Goal: Task Accomplishment & Management: Use online tool/utility

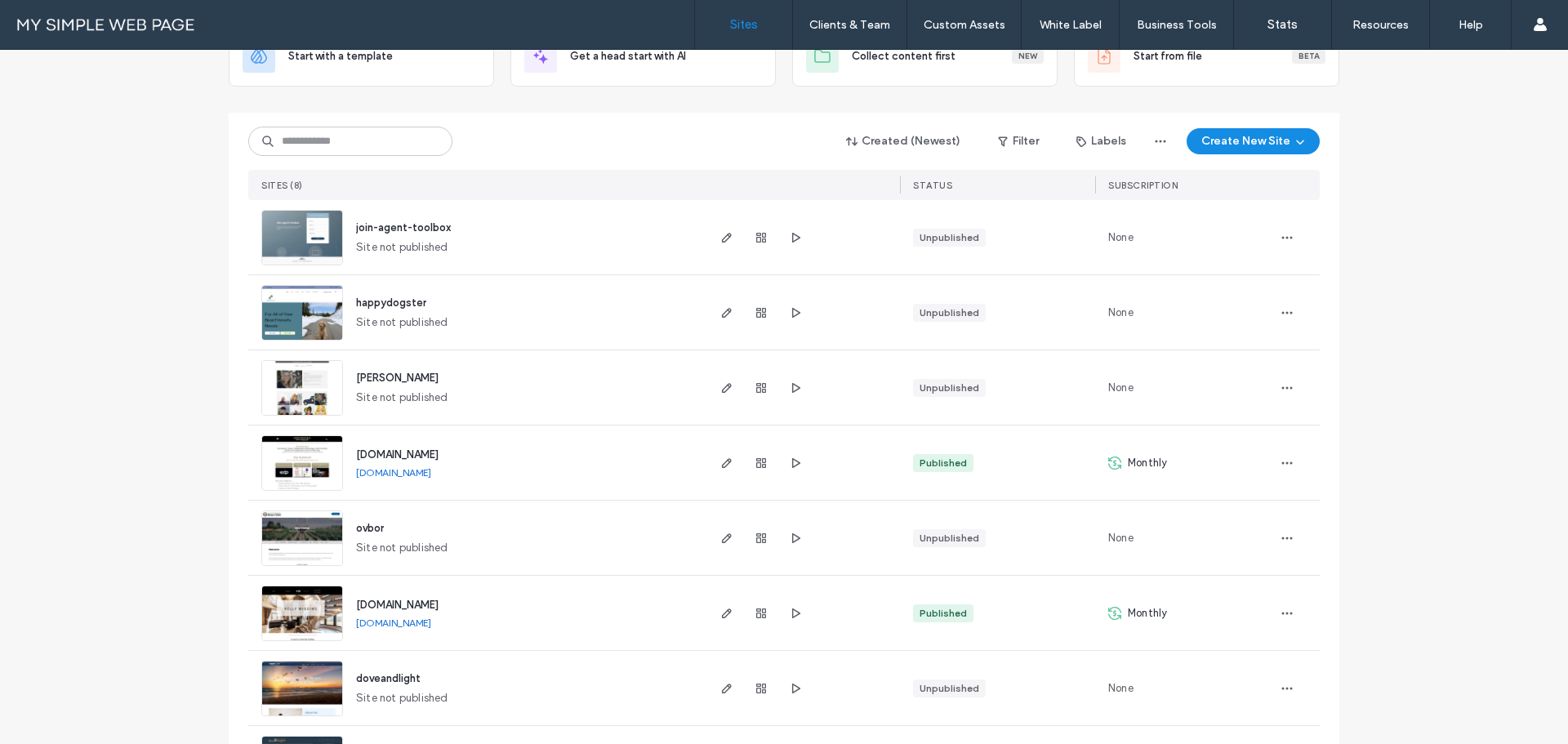
scroll to position [198, 0]
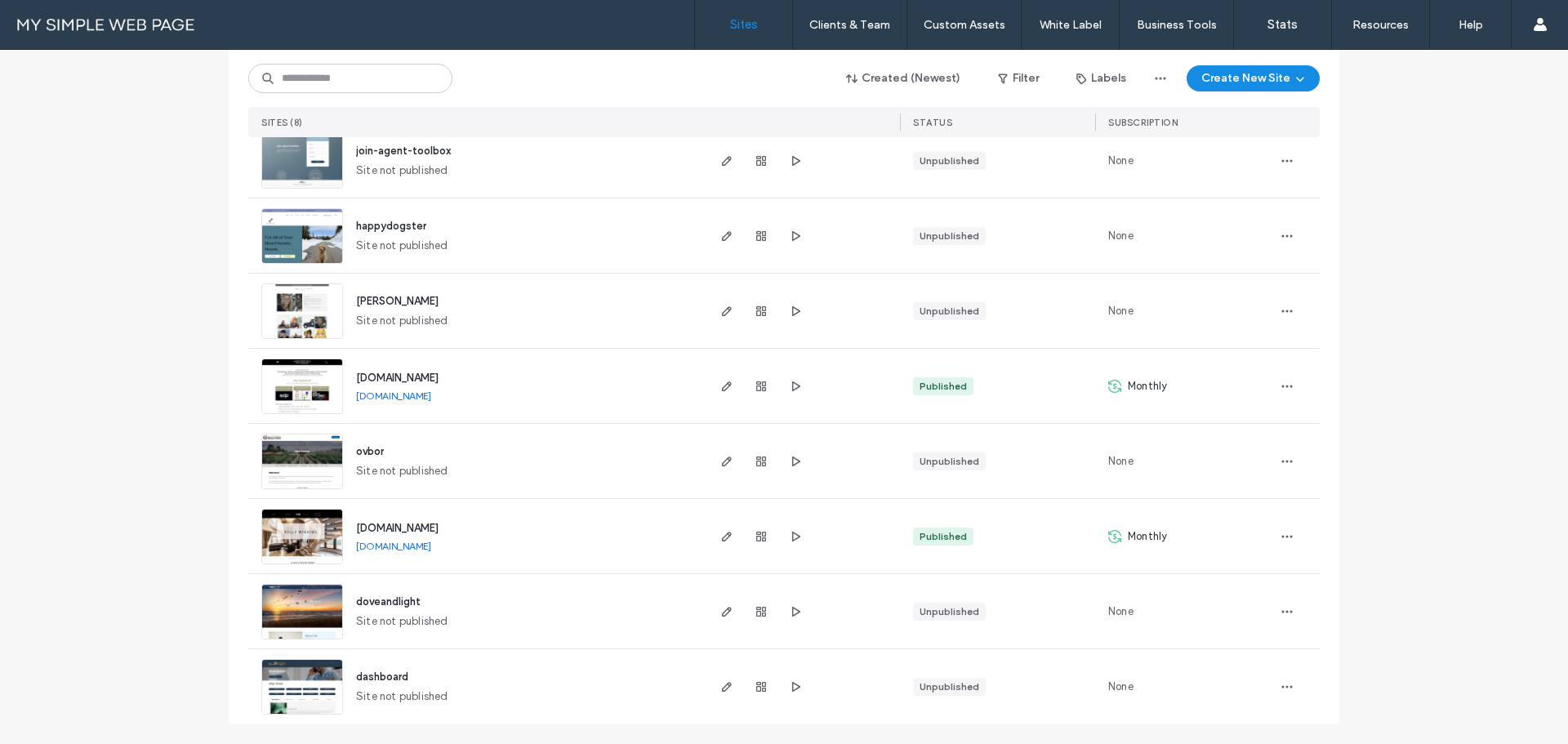
click at [394, 520] on div "www.wigginspropertygroup.com" at bounding box center [396, 528] width 83 height 16
click at [321, 531] on img at bounding box center [302, 565] width 80 height 112
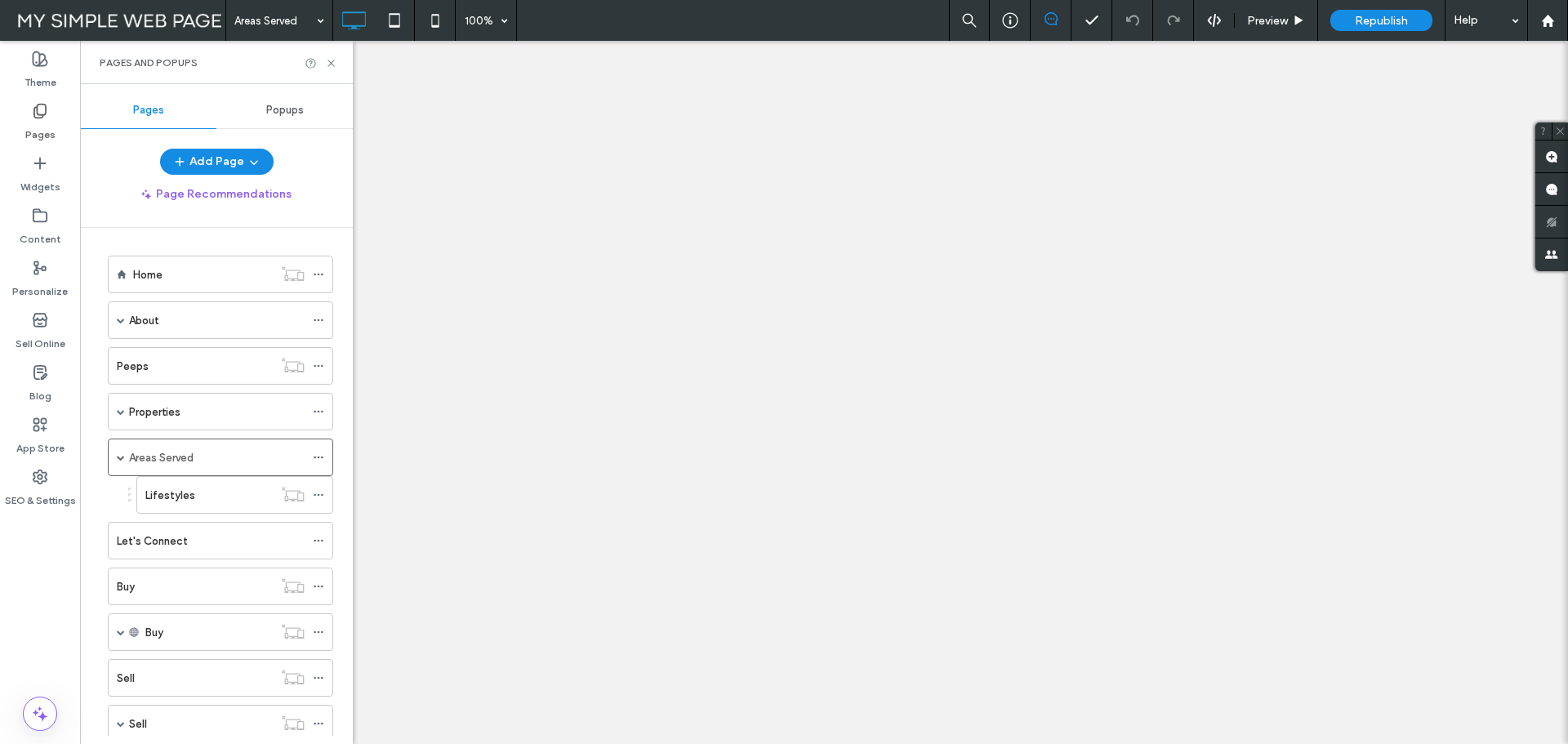
click at [329, 67] on div "Areas Served 100% Preview Republish Help Site Comments Team & Clients Automate …" at bounding box center [784, 372] width 1568 height 744
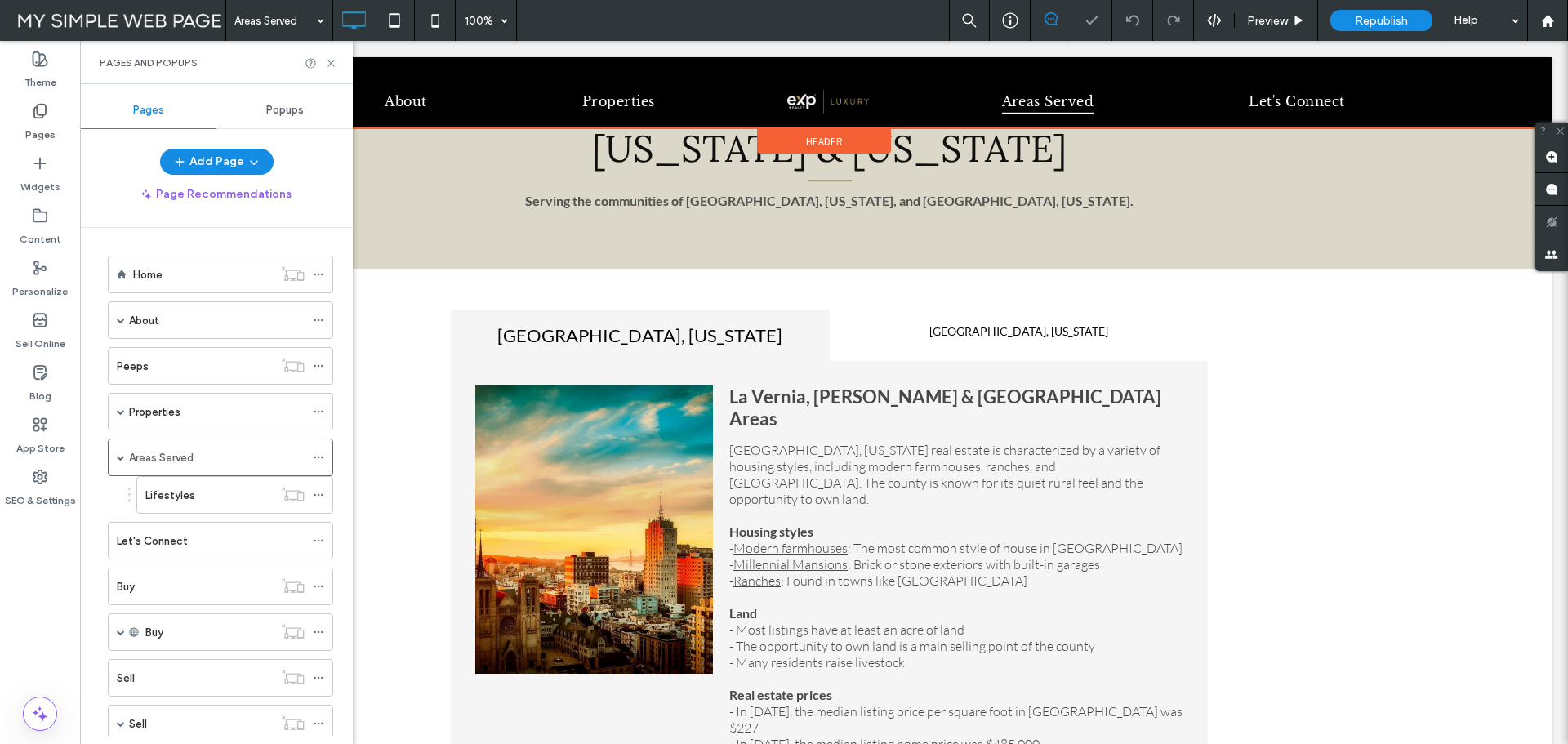
scroll to position [245, 0]
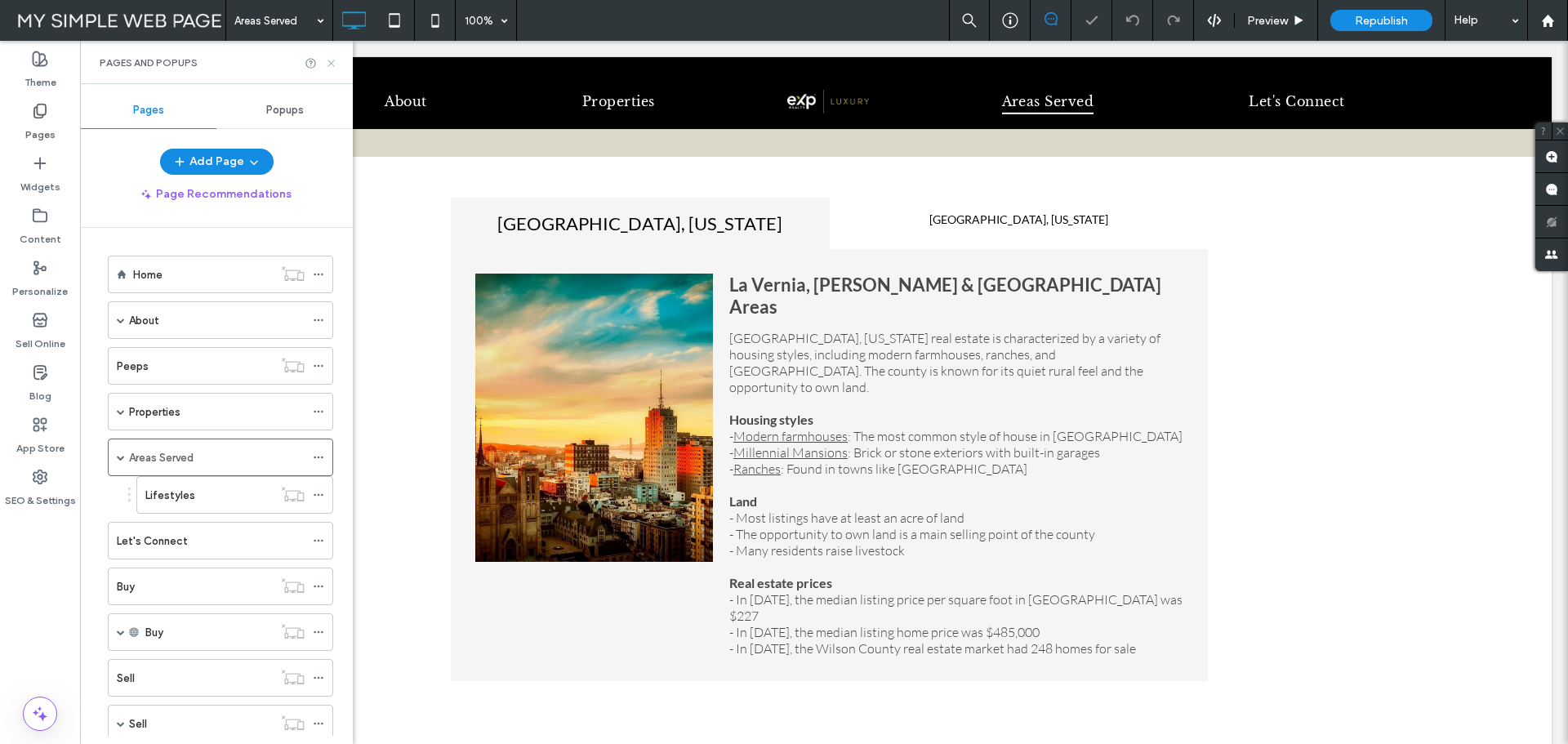
click at [328, 64] on icon at bounding box center [331, 63] width 12 height 12
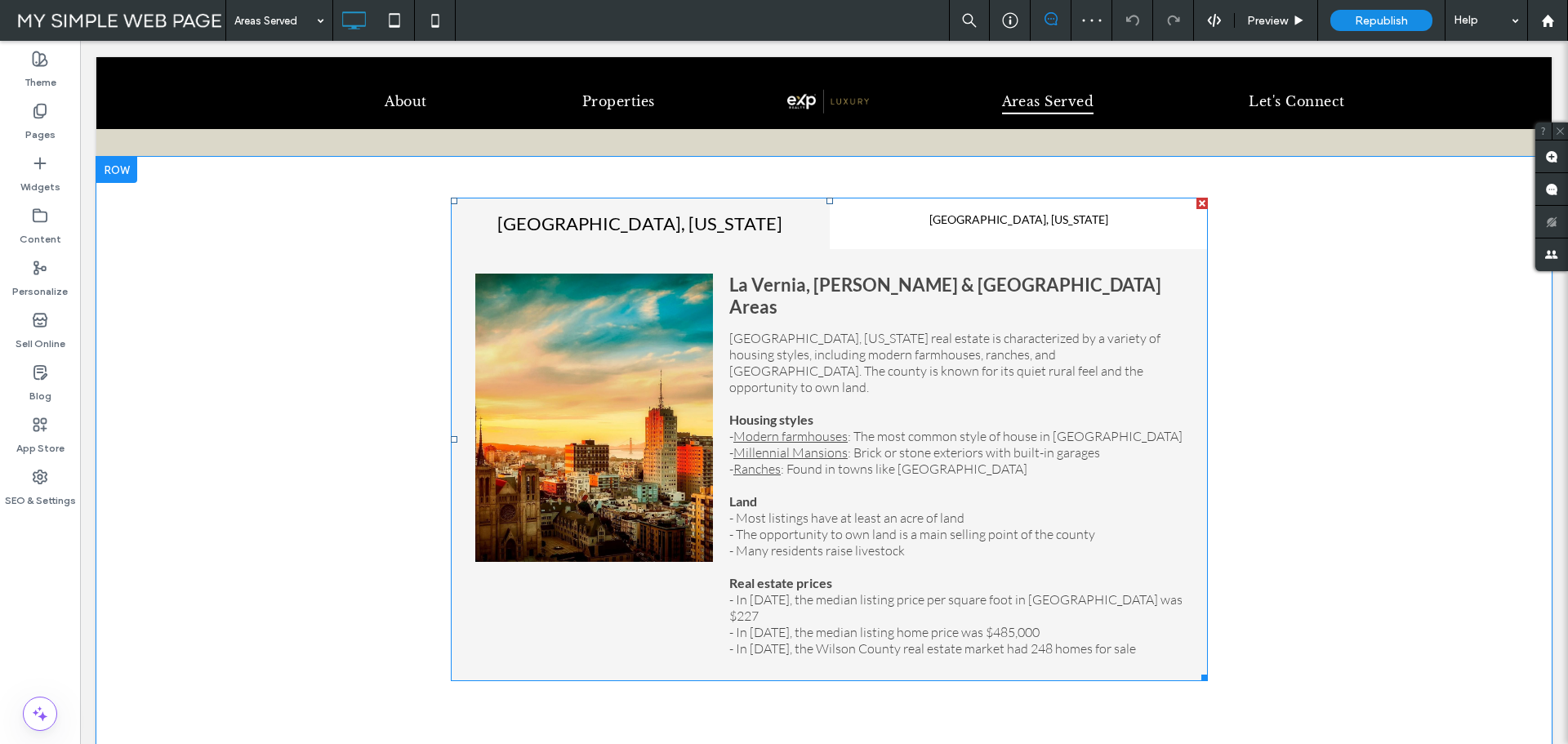
click at [977, 224] on span at bounding box center [830, 439] width 757 height 484
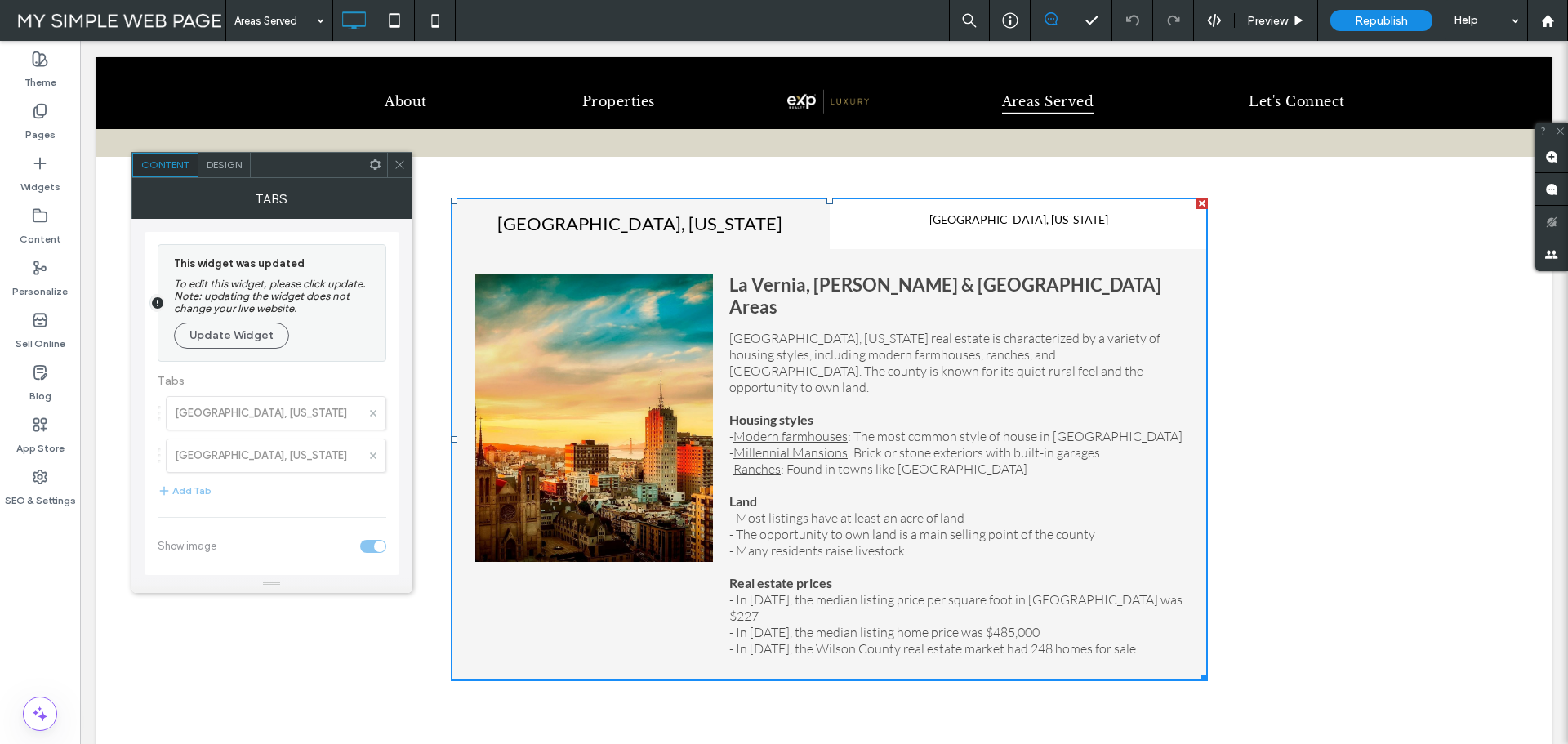
click at [712, 226] on h4 "[GEOGRAPHIC_DATA], [US_STATE]" at bounding box center [640, 224] width 350 height 22
click at [397, 161] on icon at bounding box center [400, 164] width 12 height 12
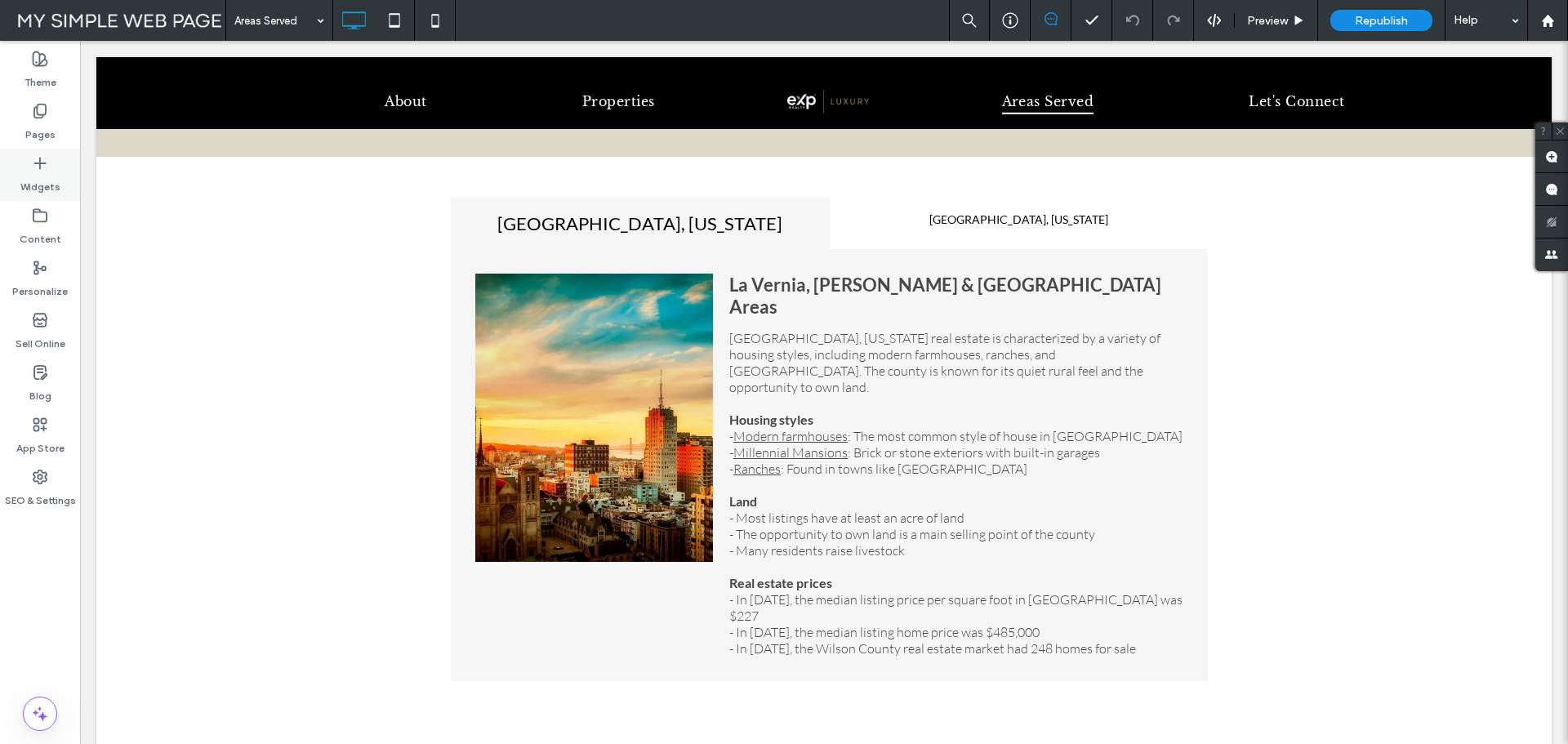
click at [34, 172] on label "Widgets" at bounding box center [40, 183] width 40 height 23
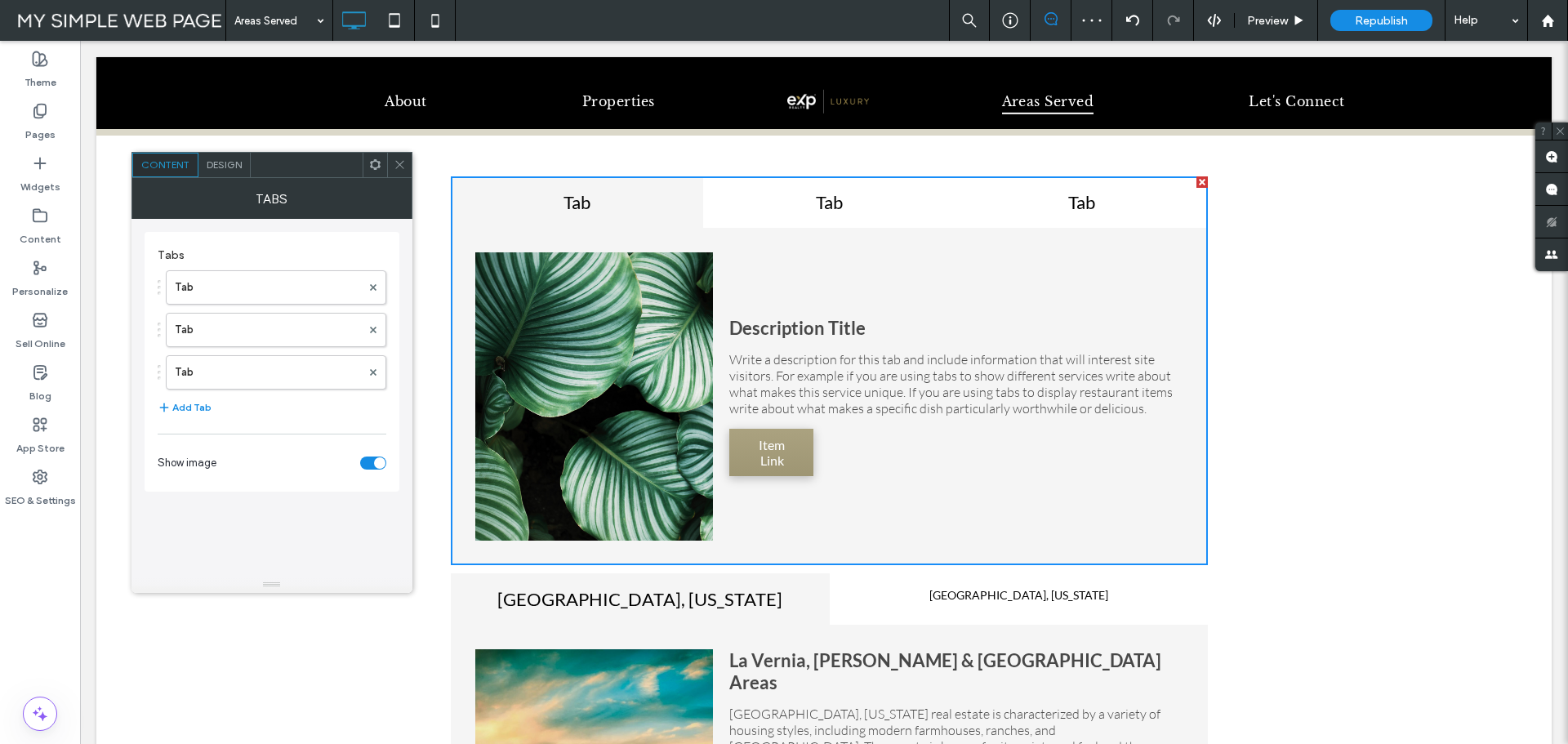
scroll to position [173, 0]
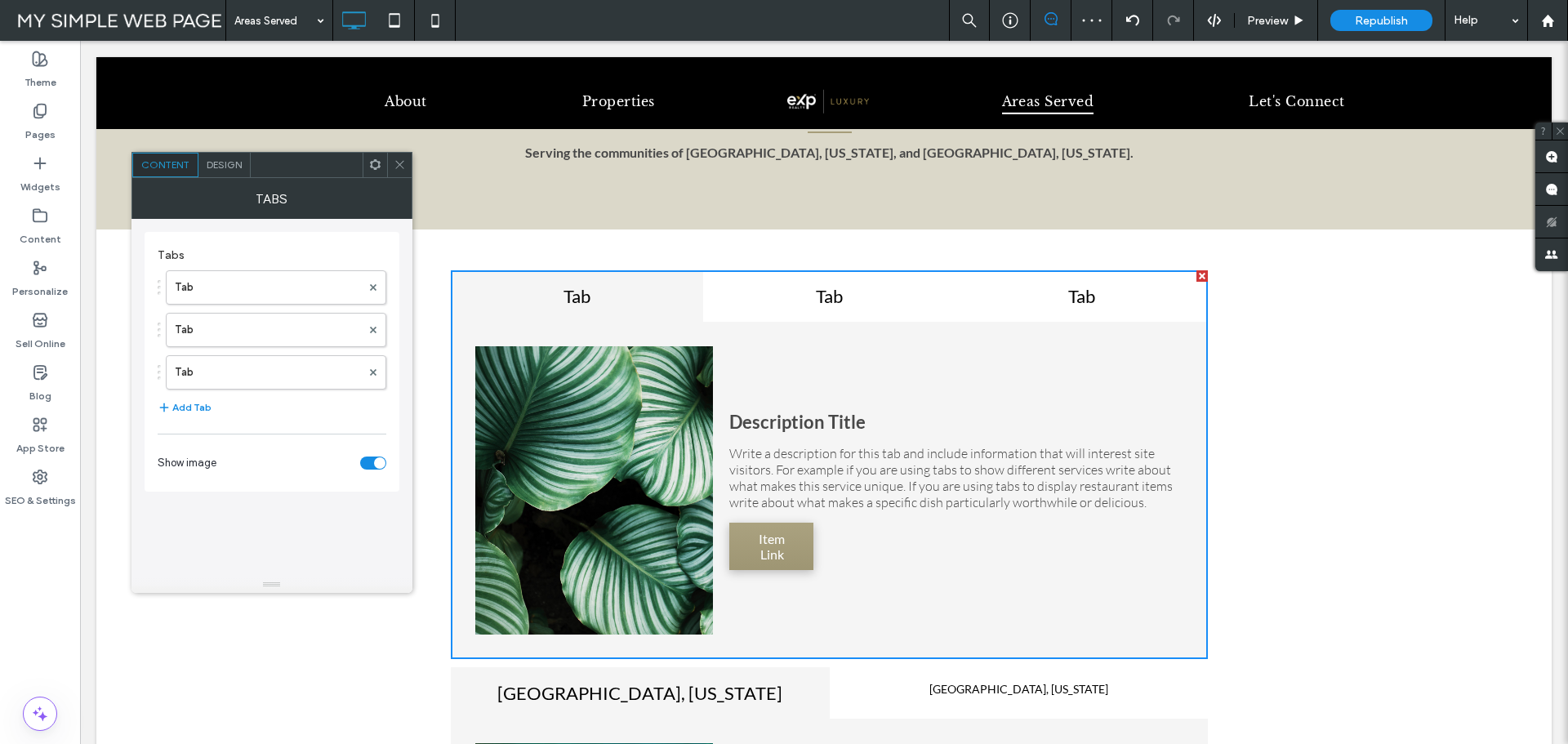
click at [844, 296] on h4 "Tab" at bounding box center [830, 296] width 223 height 22
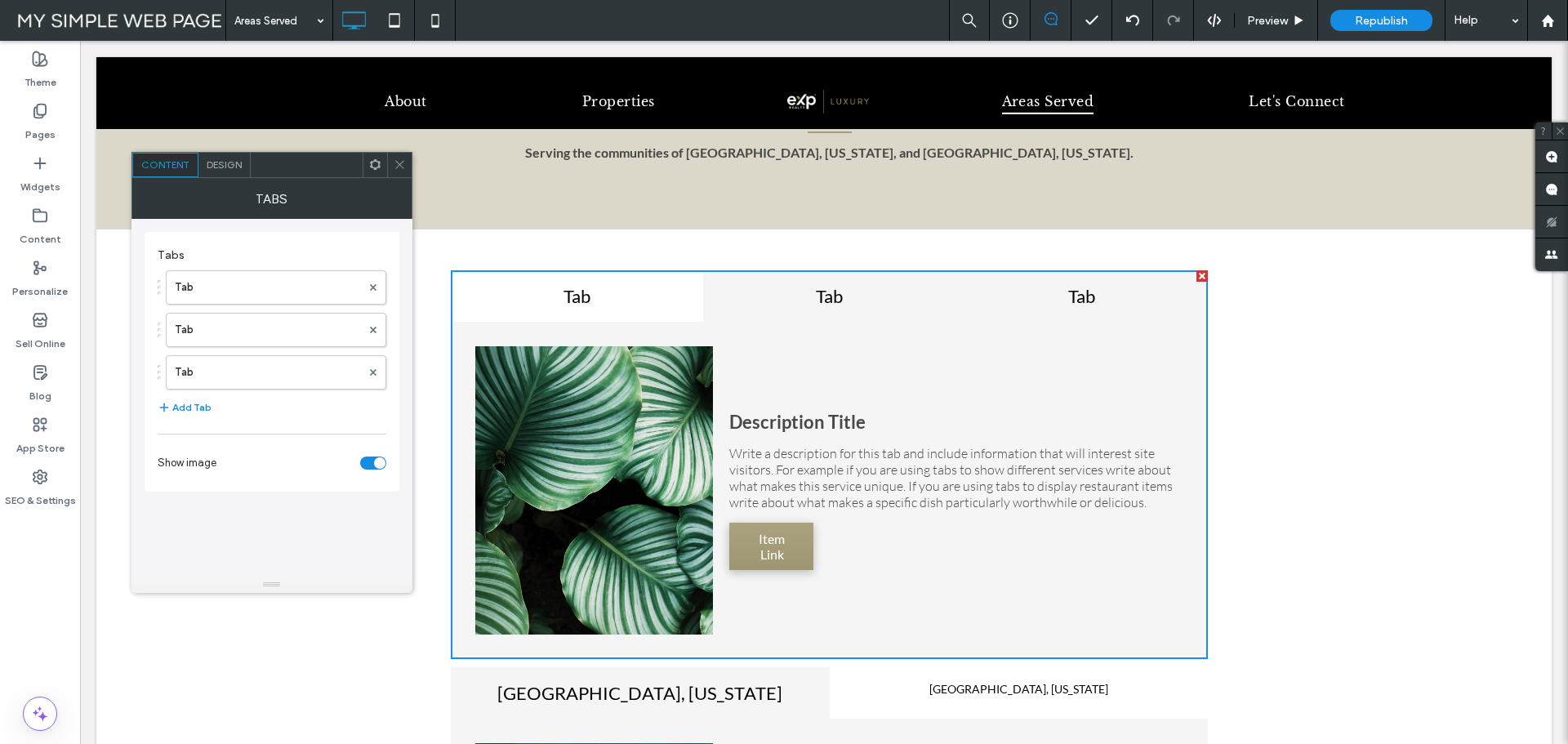
click at [1075, 294] on h4 "Tab" at bounding box center [1081, 296] width 223 height 22
click at [190, 403] on button "Add Tab" at bounding box center [184, 407] width 54 height 20
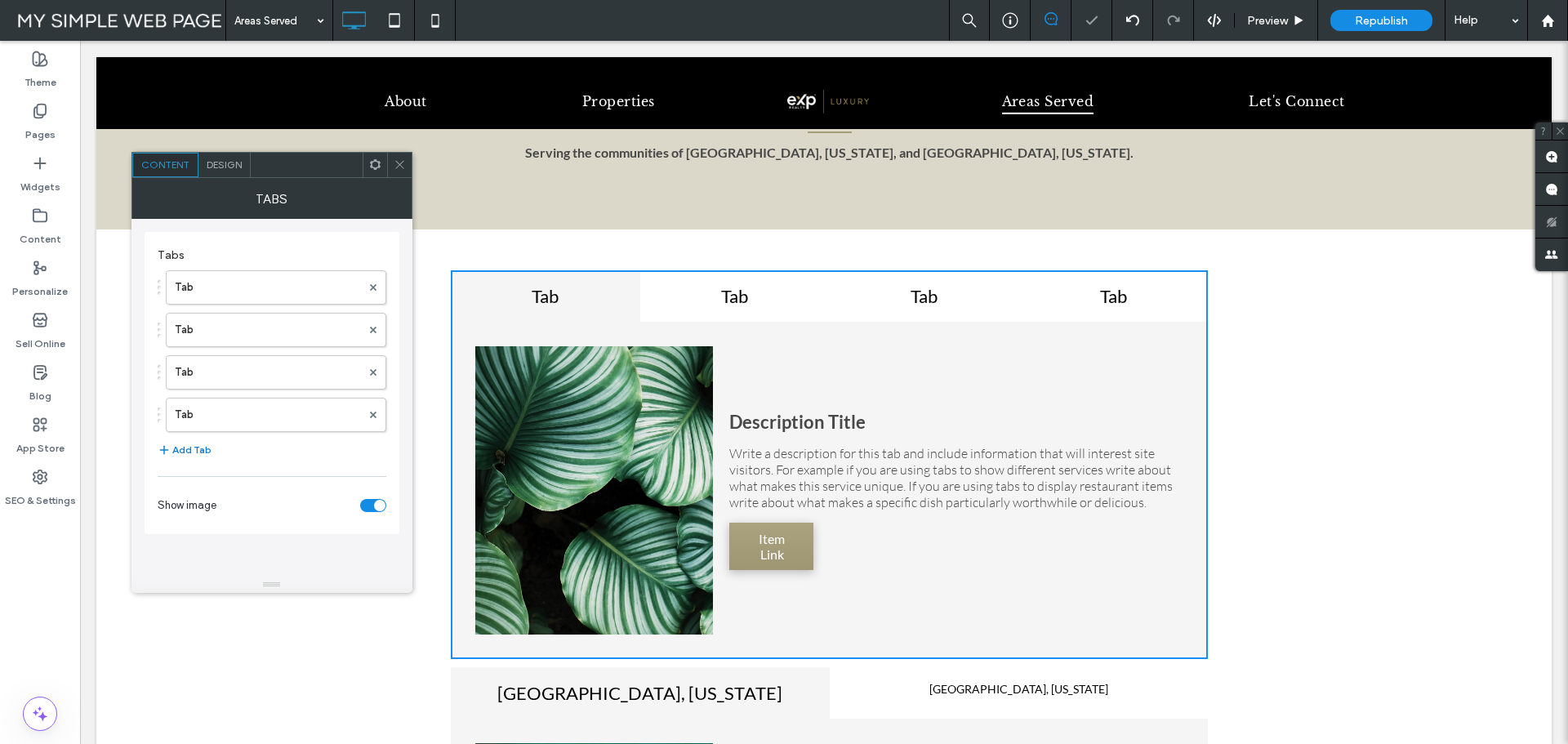
click at [197, 446] on button "Add Tab" at bounding box center [184, 449] width 54 height 20
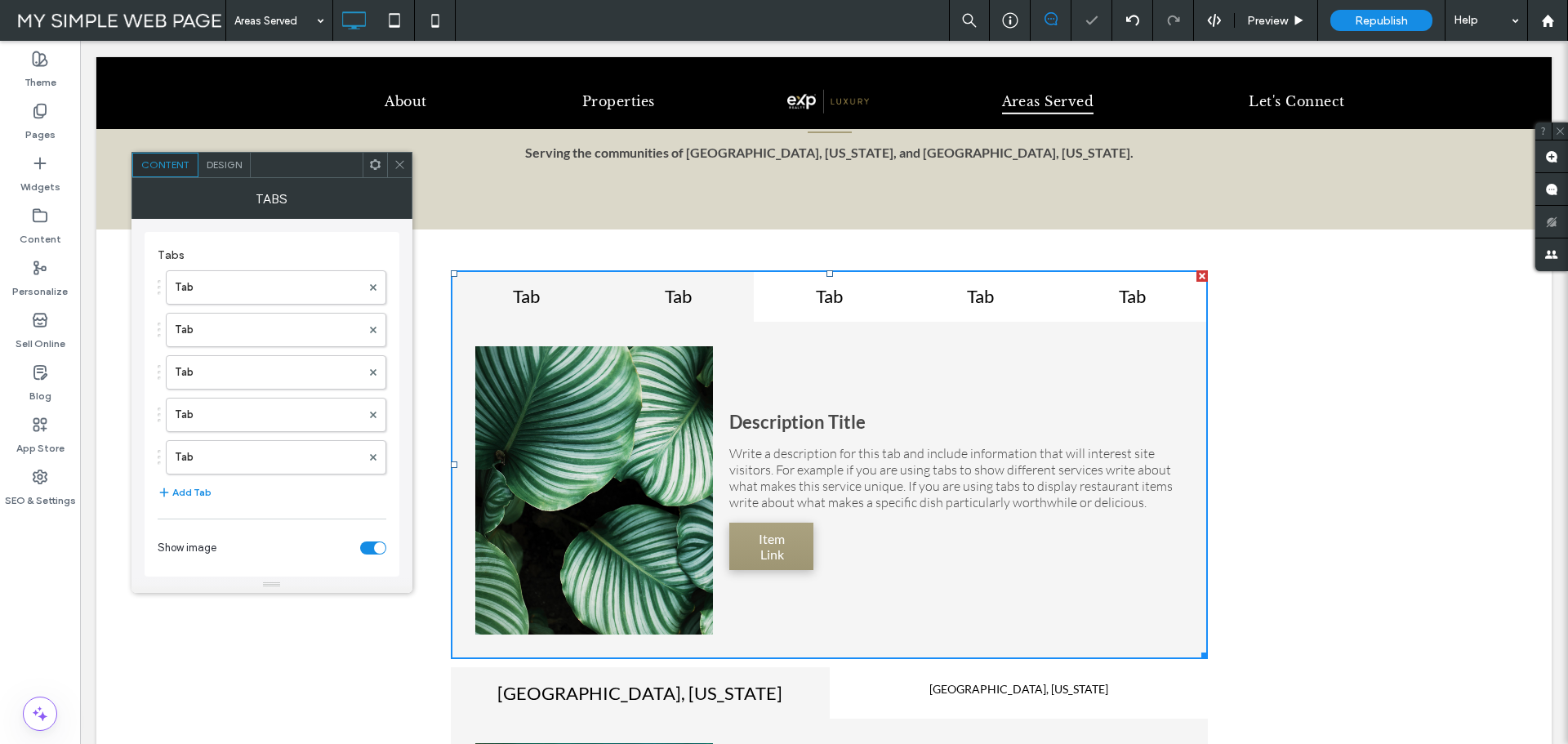
click at [653, 309] on div "Tab" at bounding box center [677, 296] width 151 height 51
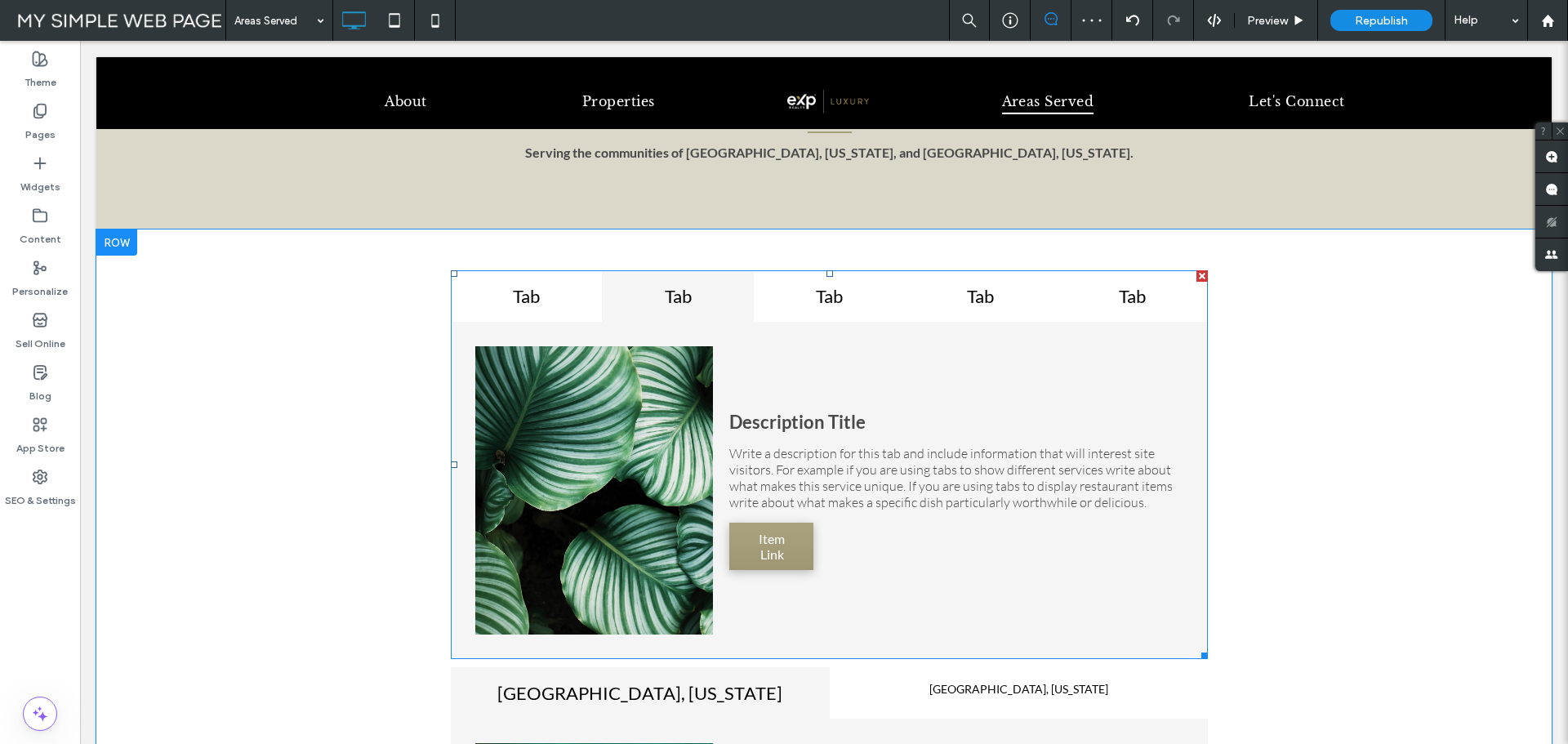
click at [810, 306] on span at bounding box center [830, 465] width 757 height 389
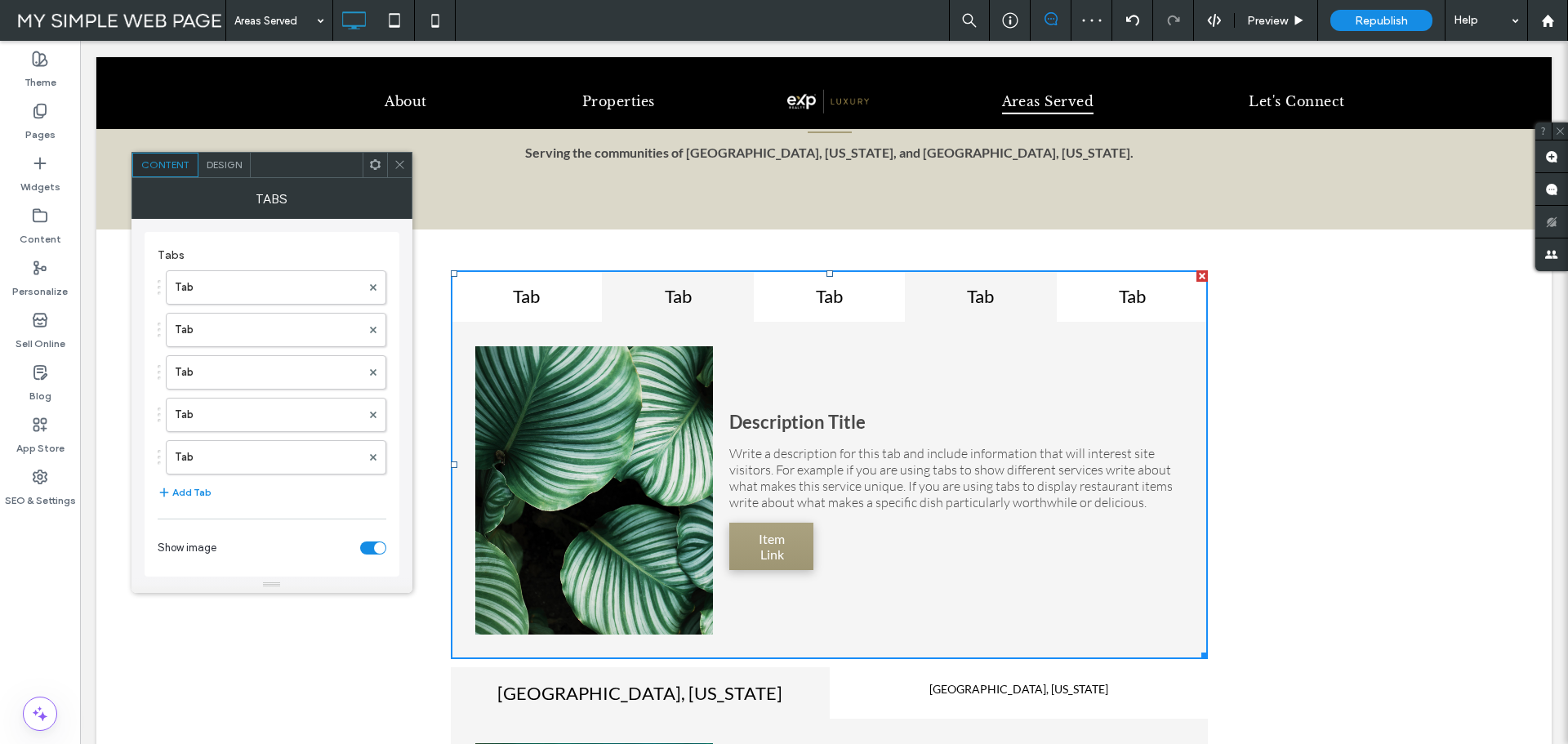
click at [983, 295] on h4 "Tab" at bounding box center [980, 296] width 122 height 22
click at [1085, 301] on h4 "Tab" at bounding box center [1132, 296] width 122 height 22
click at [379, 166] on use at bounding box center [374, 164] width 10 height 10
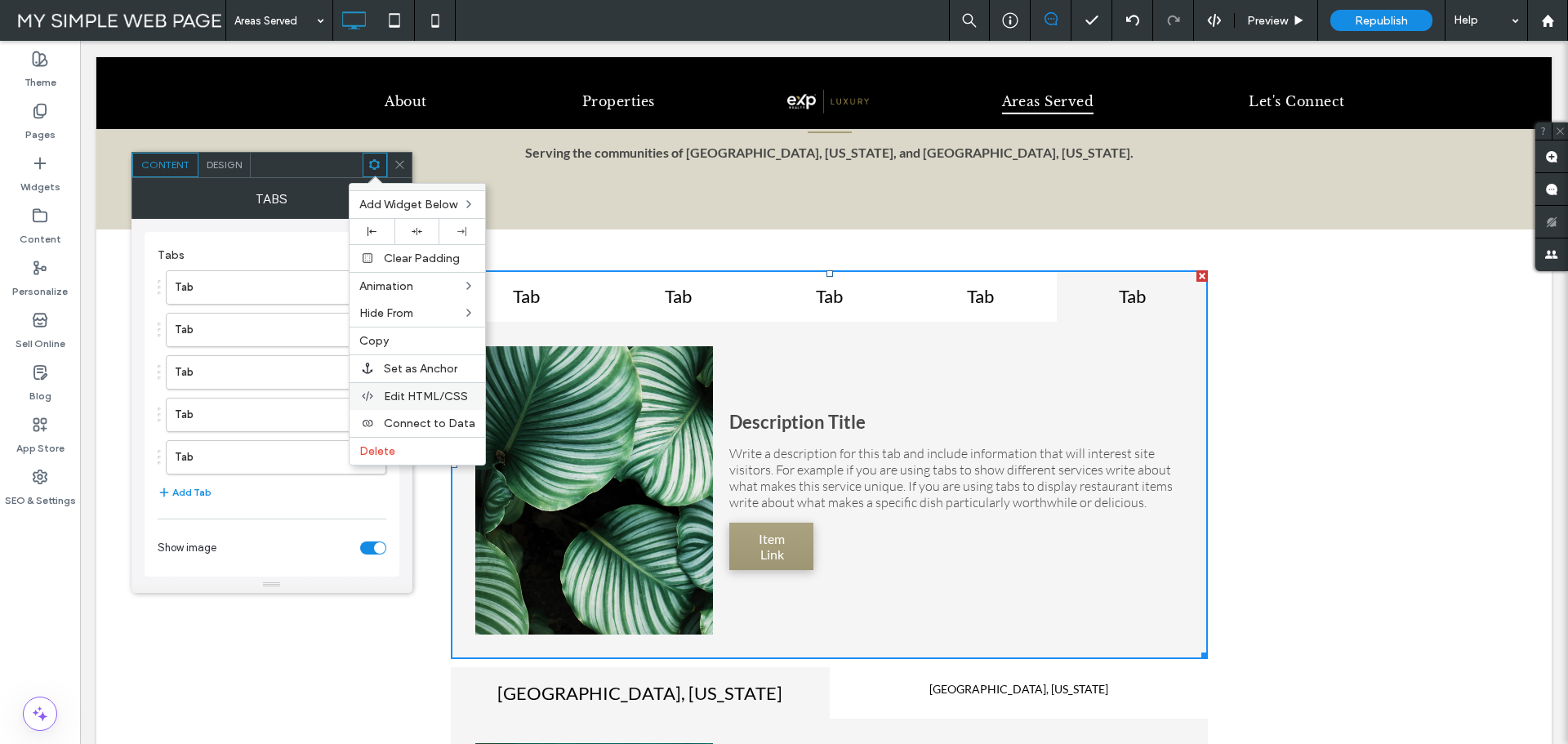
click at [403, 397] on span "Edit HTML/CSS" at bounding box center [425, 397] width 84 height 14
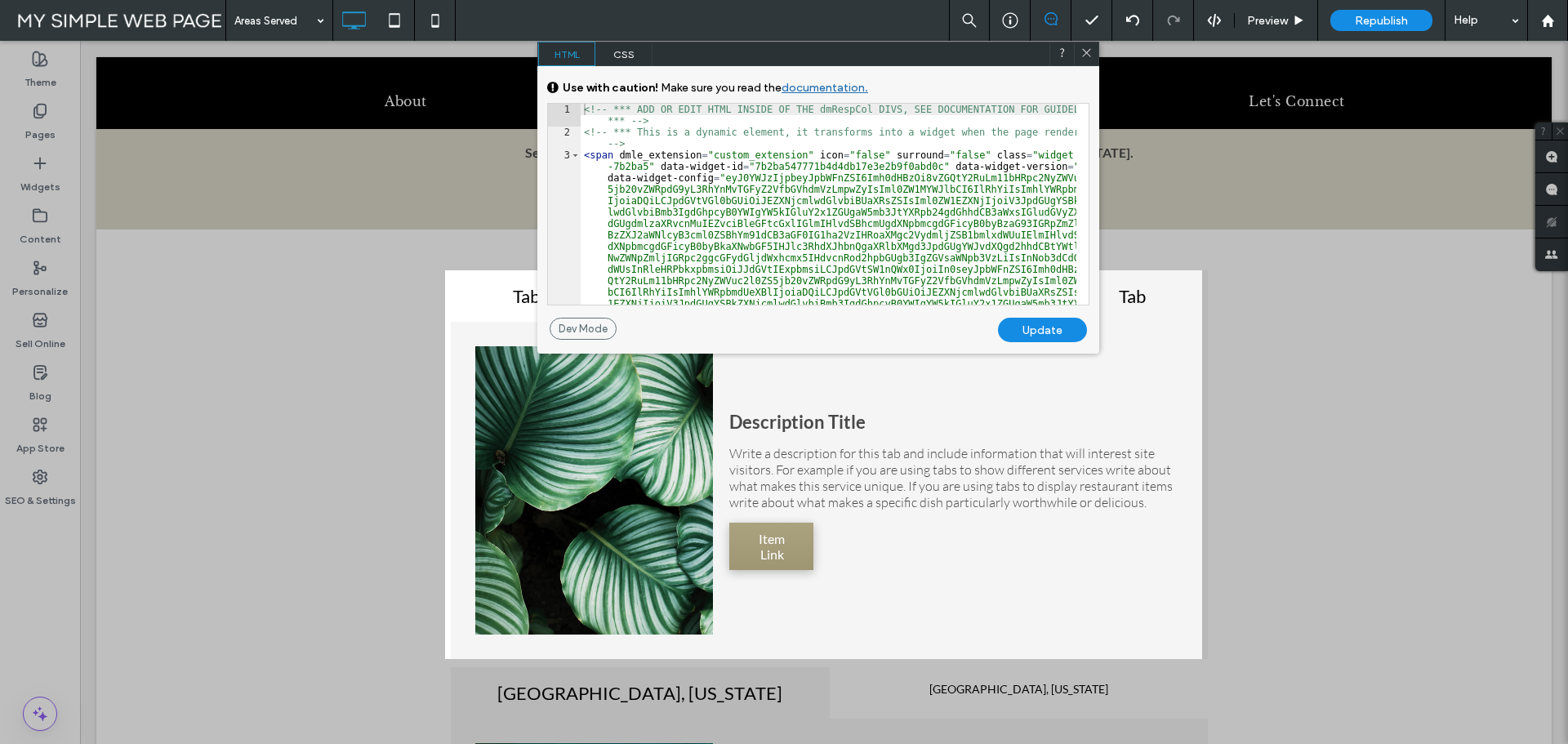
click at [1075, 46] on div at bounding box center [1086, 54] width 25 height 25
click at [1077, 50] on div at bounding box center [1086, 54] width 25 height 25
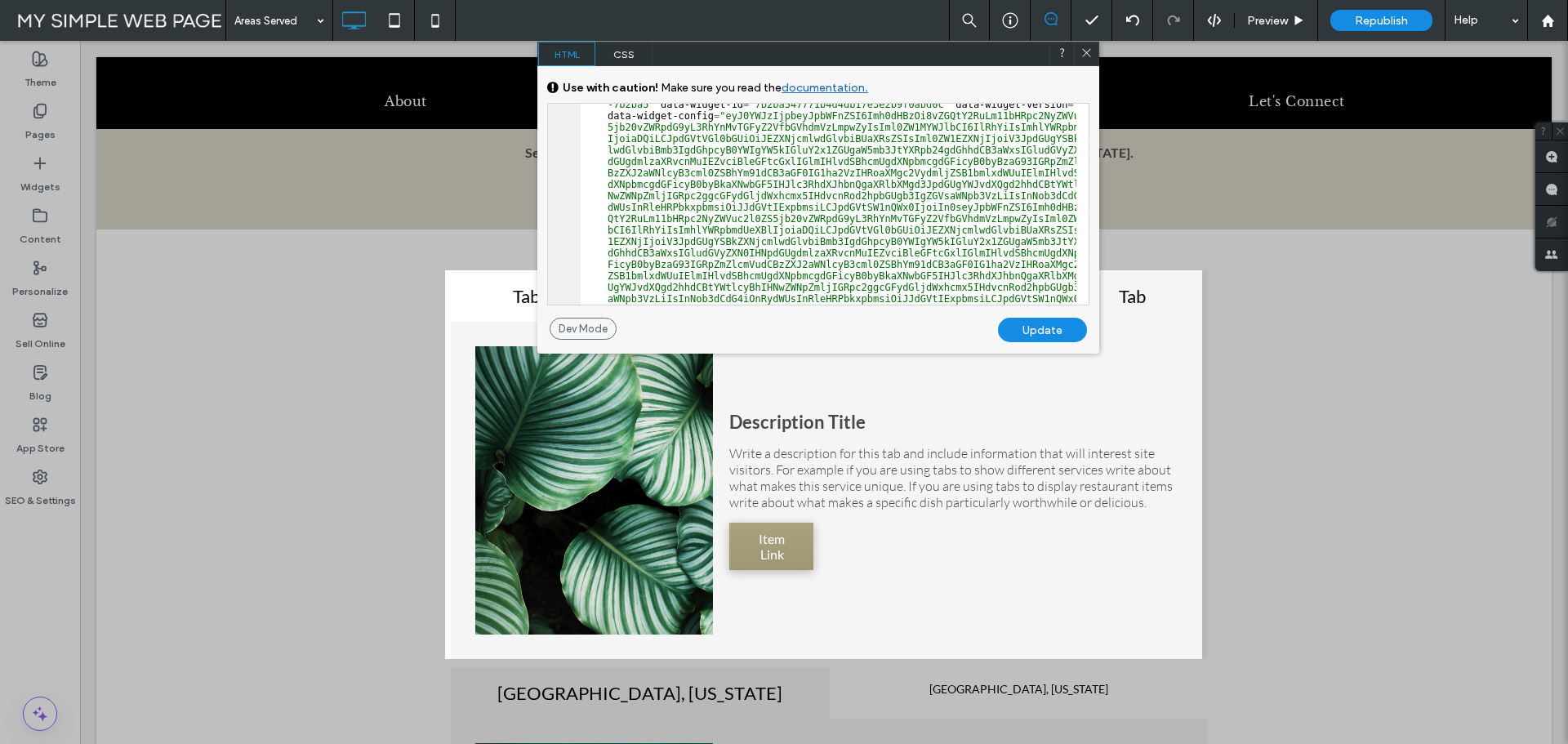
scroll to position [0, 0]
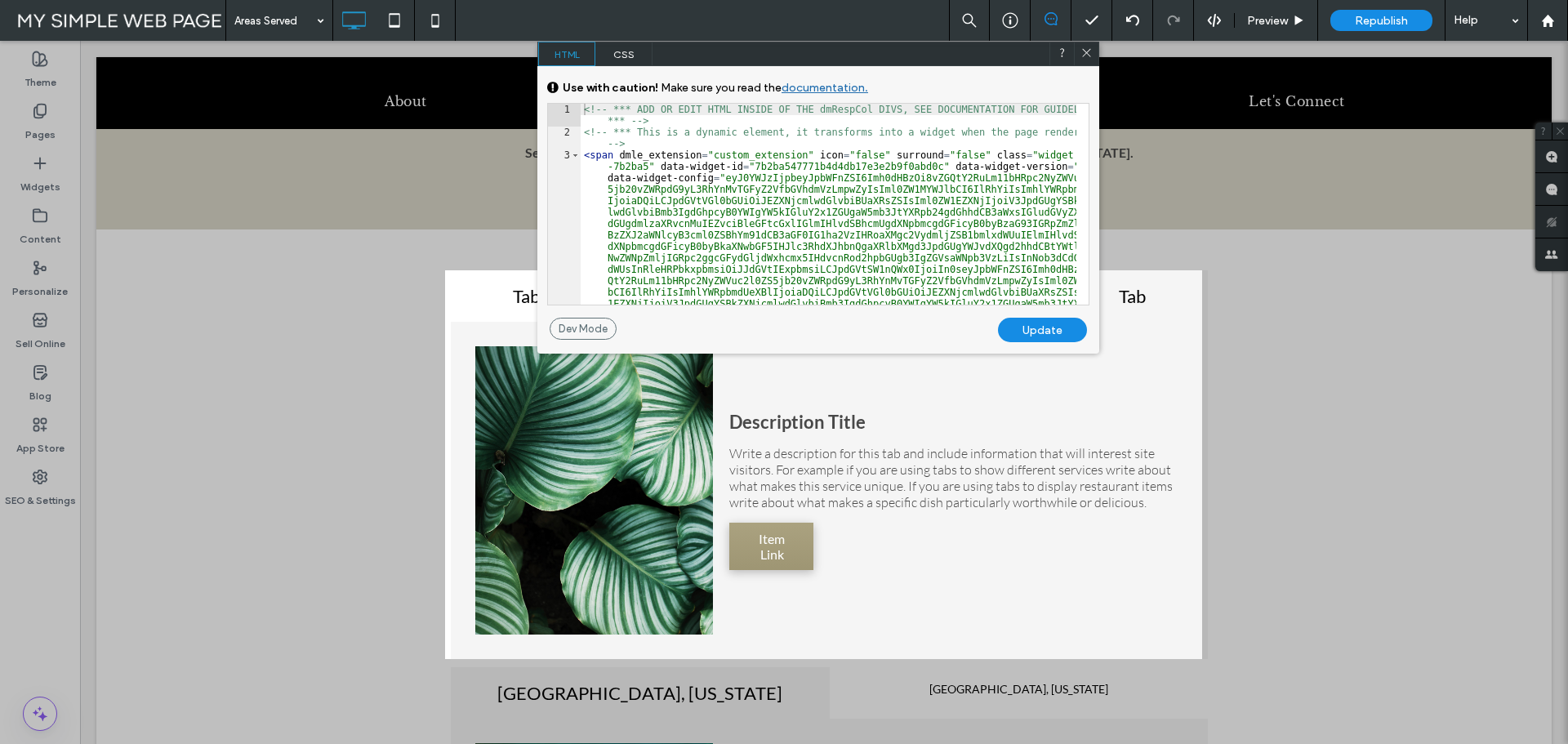
click at [1091, 54] on icon at bounding box center [1086, 53] width 12 height 12
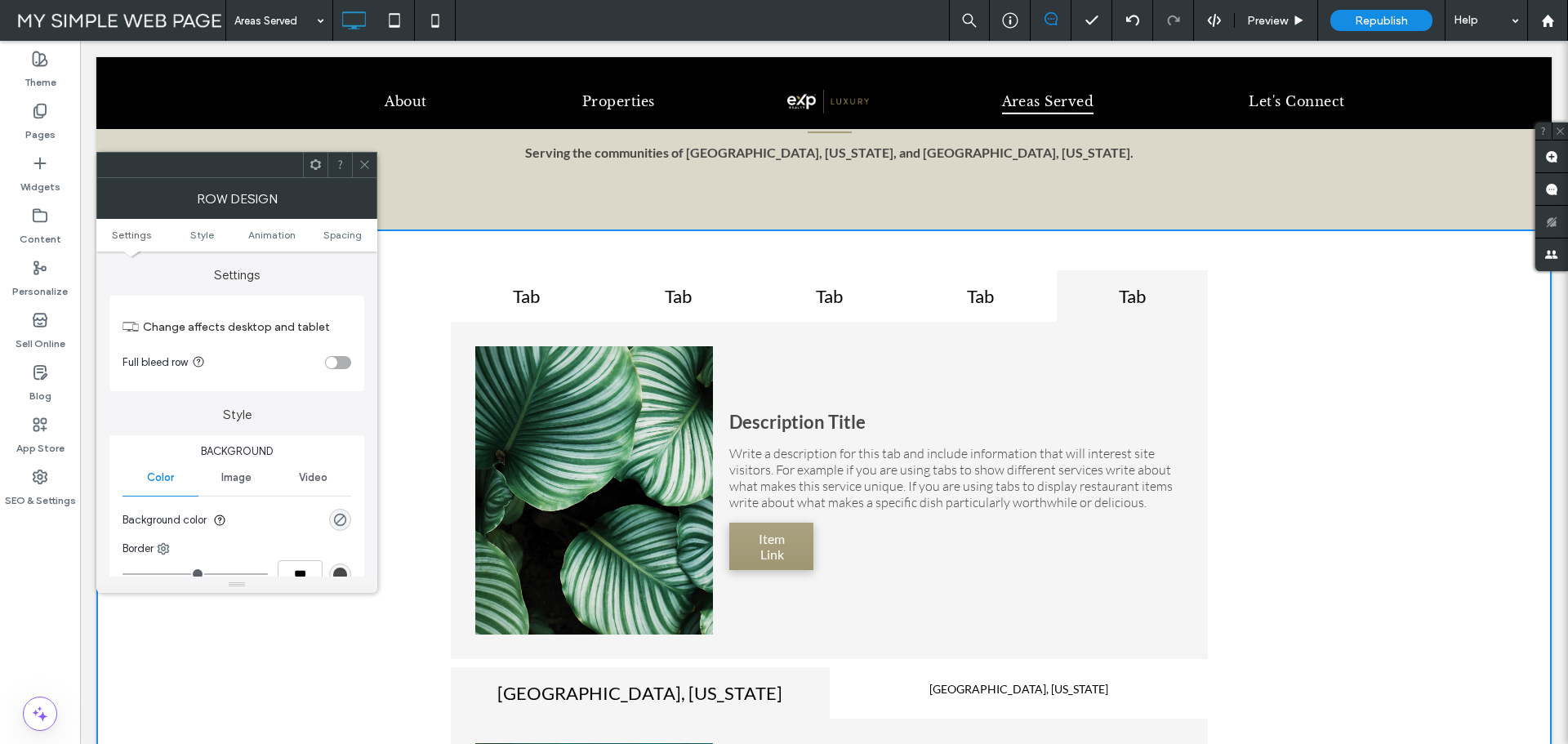
click at [549, 280] on div "Tab" at bounding box center [527, 296] width 151 height 51
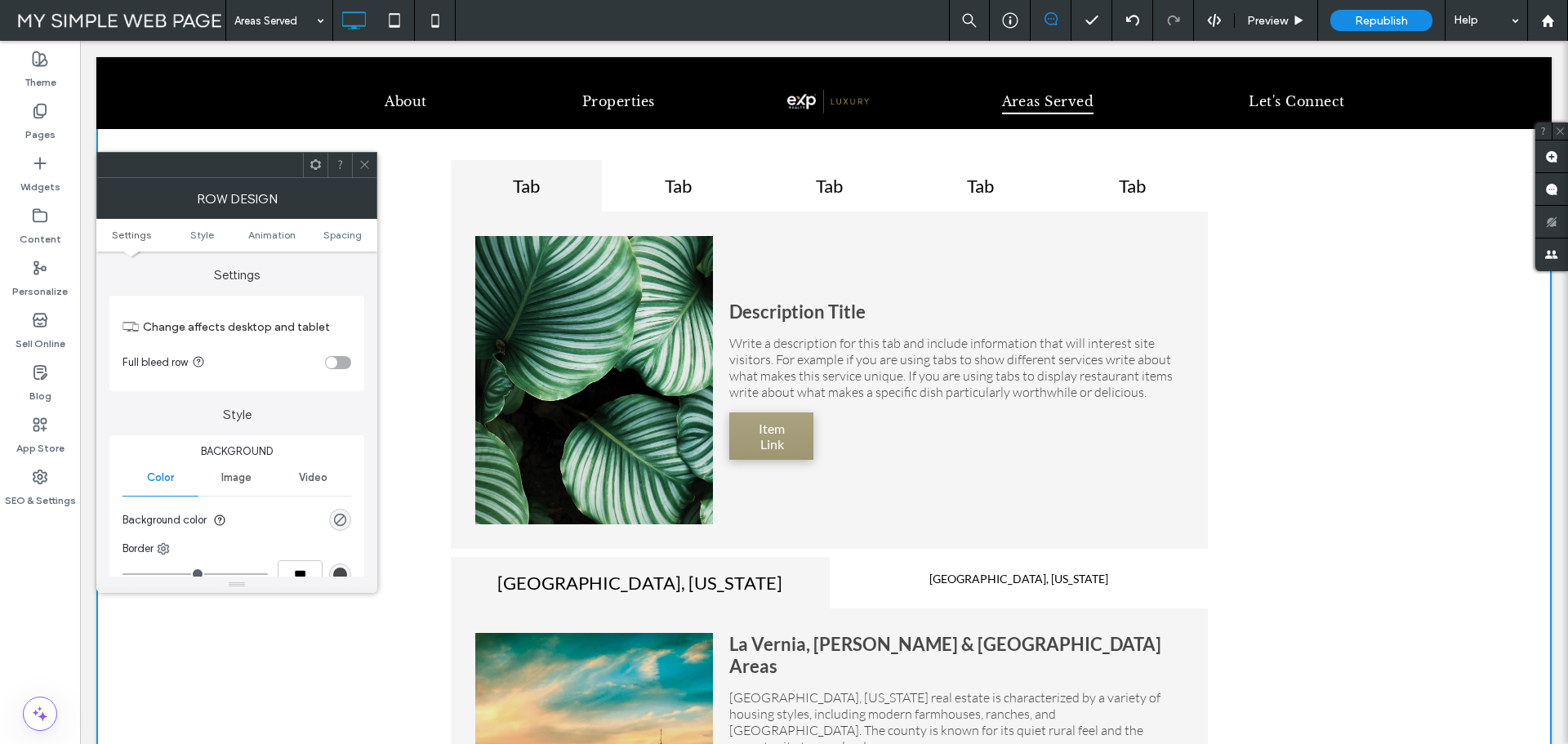
scroll to position [335, 0]
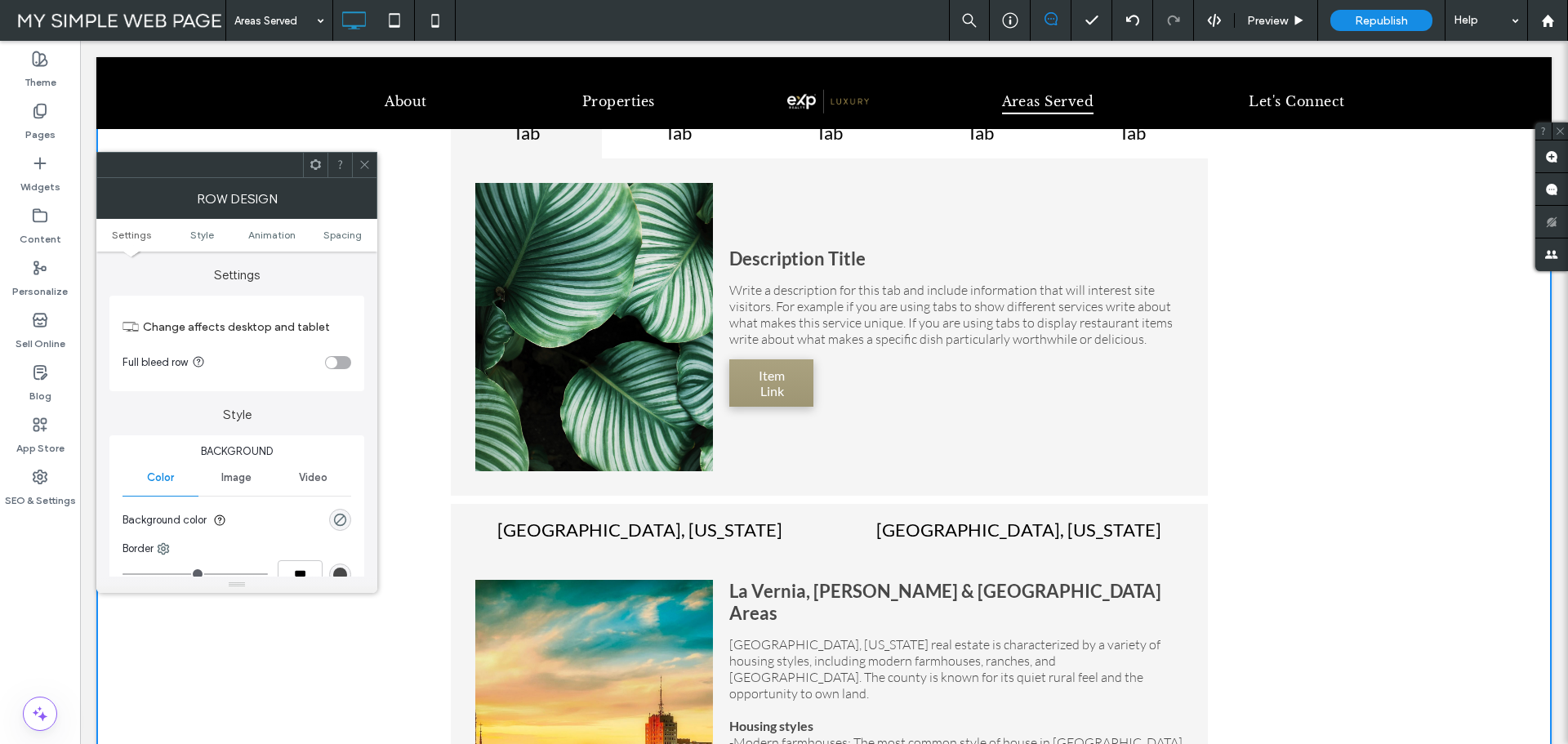
click at [1071, 520] on h4 "[GEOGRAPHIC_DATA], [US_STATE]" at bounding box center [1018, 529] width 350 height 22
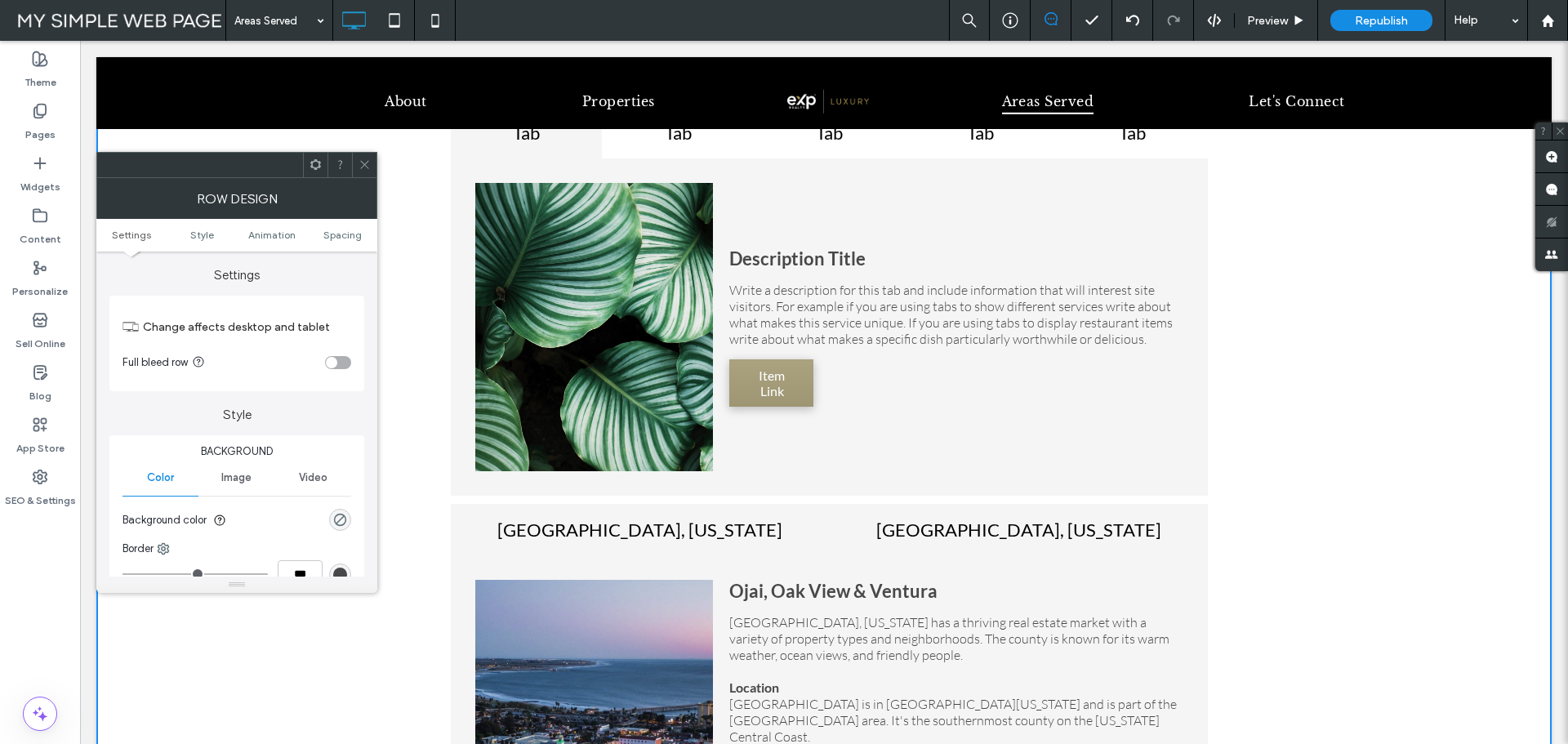
click at [682, 531] on h4 "[GEOGRAPHIC_DATA], [US_STATE]" at bounding box center [640, 529] width 350 height 22
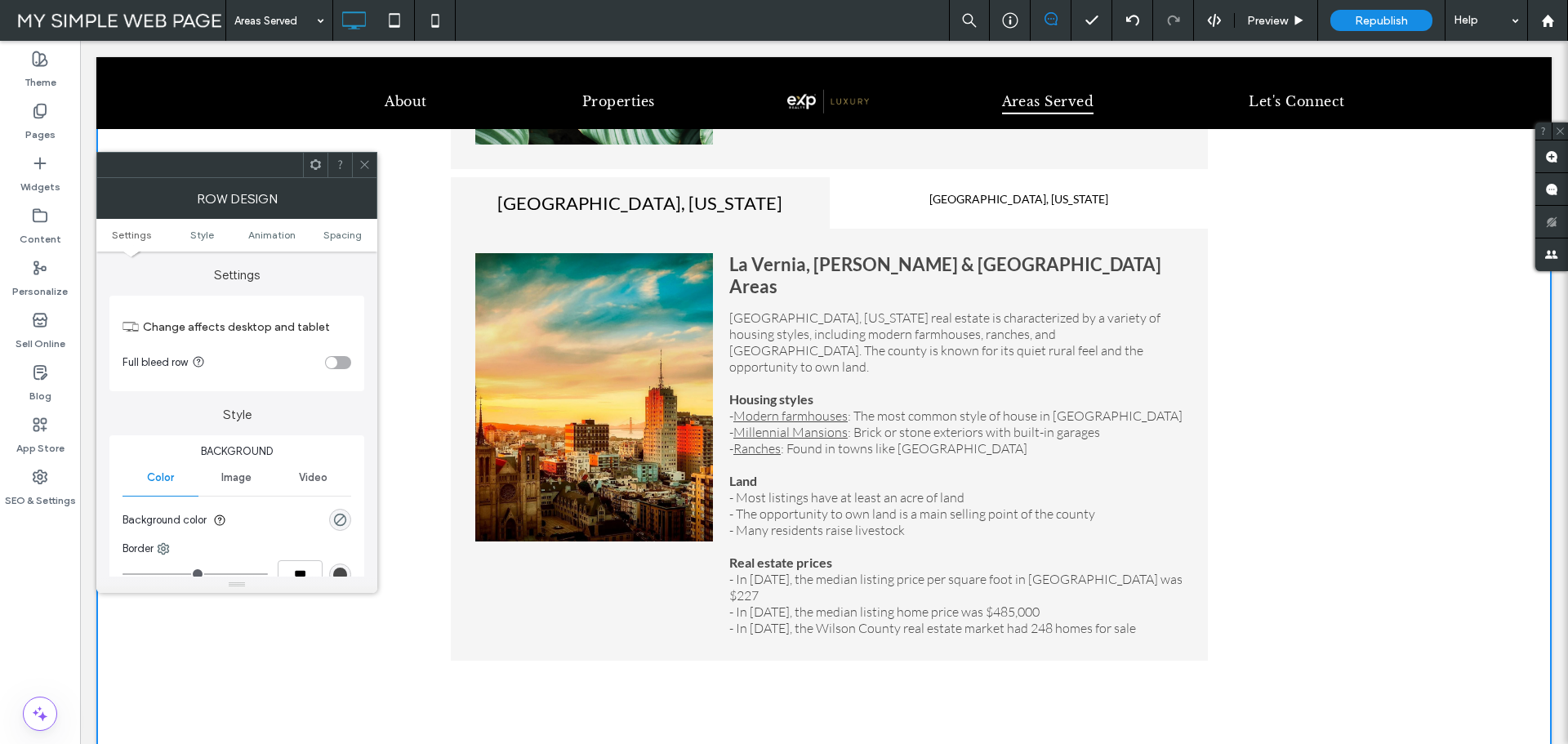
scroll to position [581, 0]
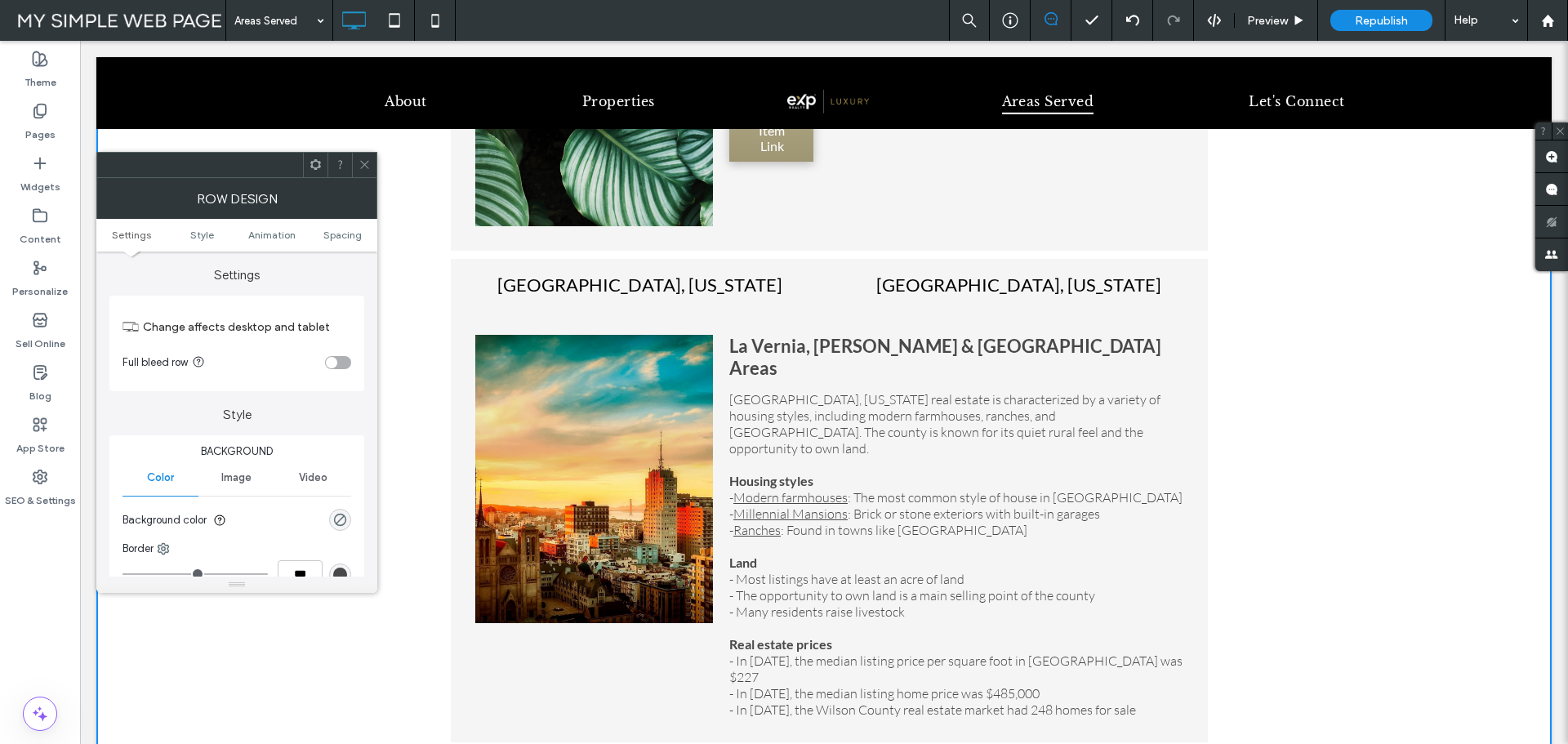
click at [1002, 278] on h4 "[GEOGRAPHIC_DATA], [US_STATE]" at bounding box center [1018, 285] width 350 height 22
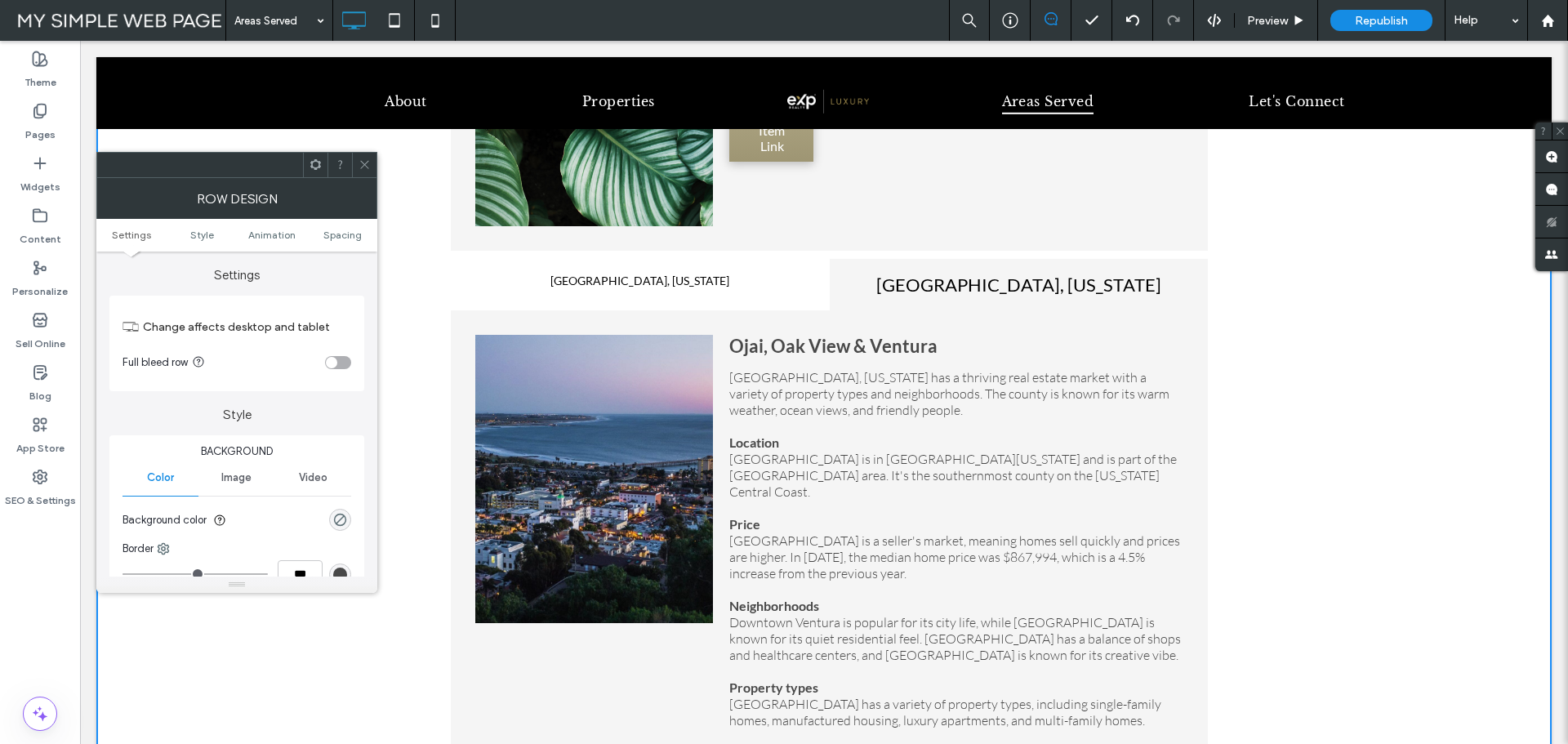
click at [355, 158] on div at bounding box center [364, 164] width 25 height 25
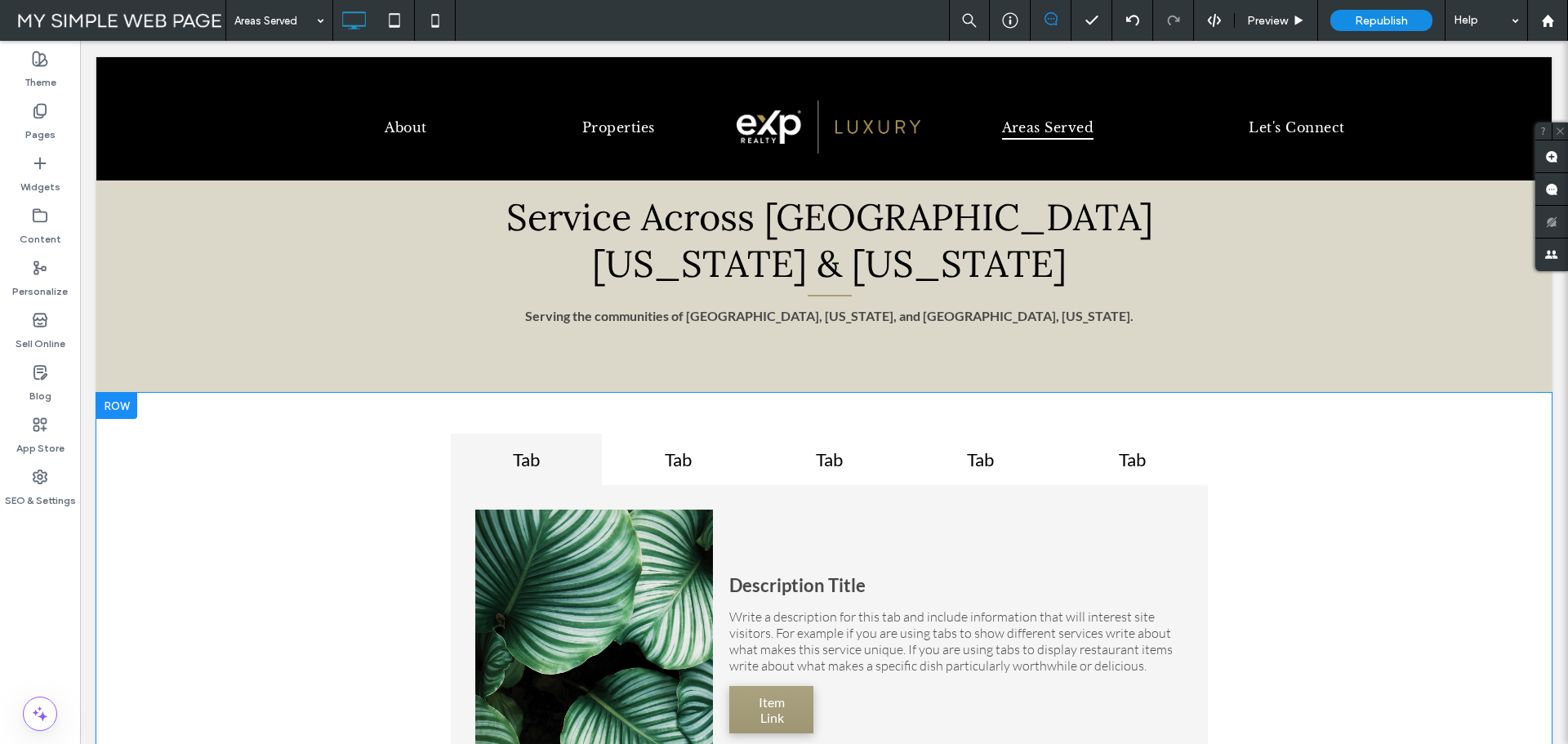
scroll to position [0, 0]
